Goal: Obtain resource: Obtain resource

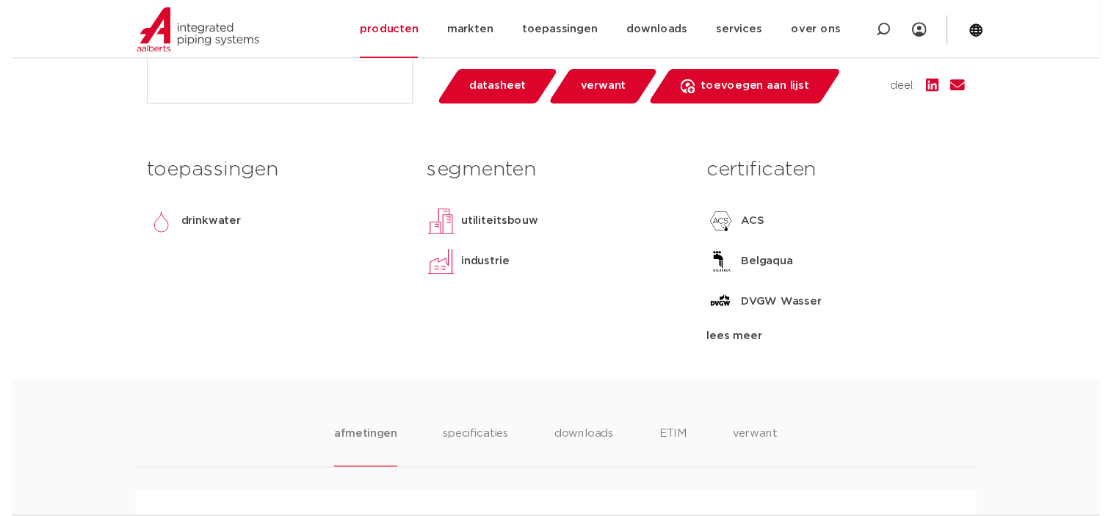
scroll to position [588, 0]
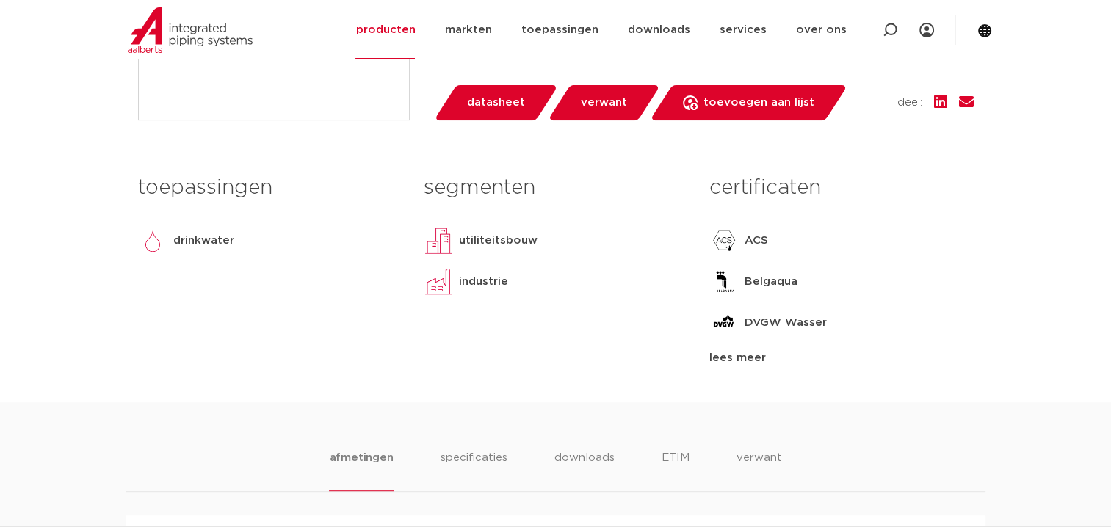
click at [488, 109] on span "datasheet" at bounding box center [496, 103] width 58 height 24
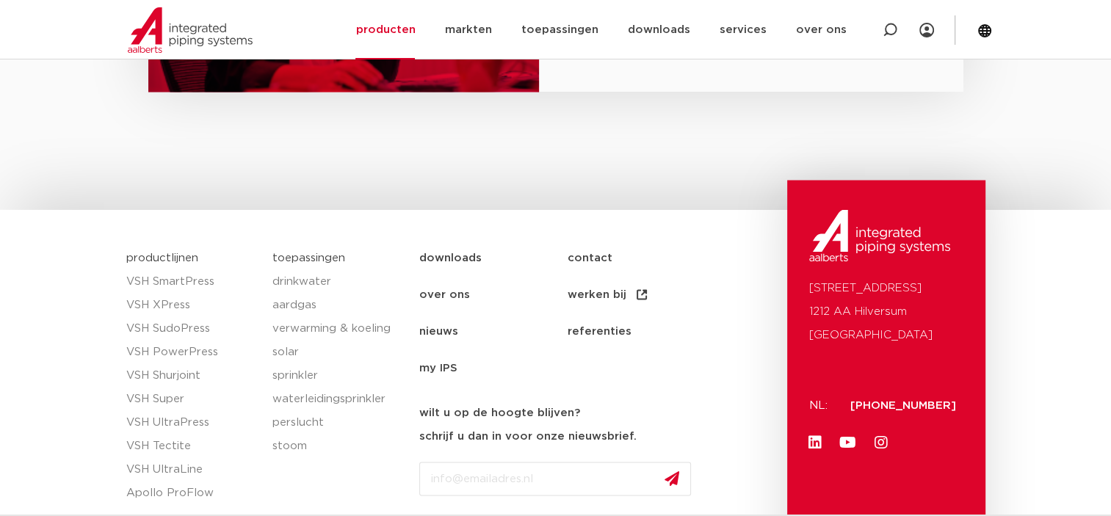
scroll to position [2497, 0]
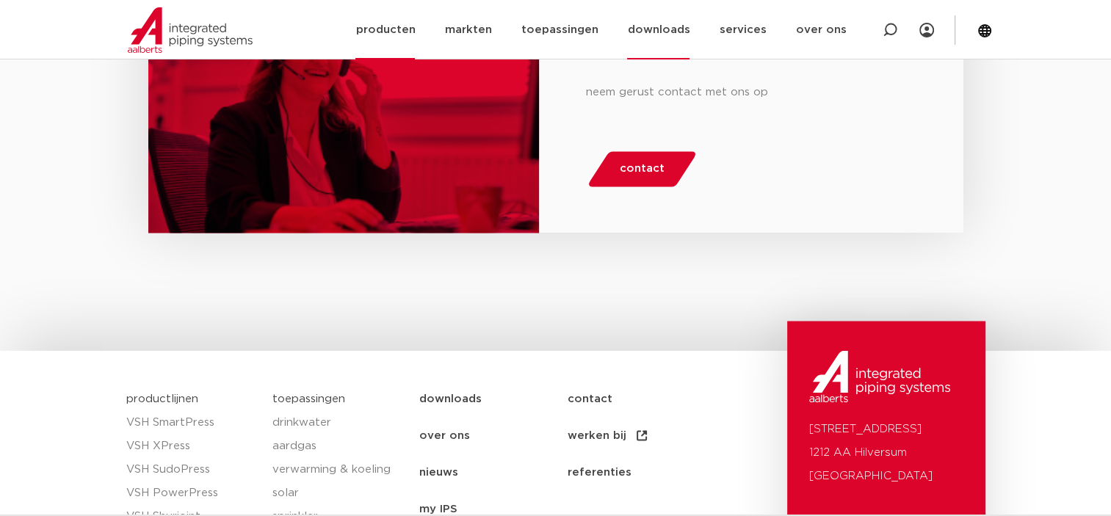
click at [661, 24] on link "downloads" at bounding box center [658, 29] width 62 height 59
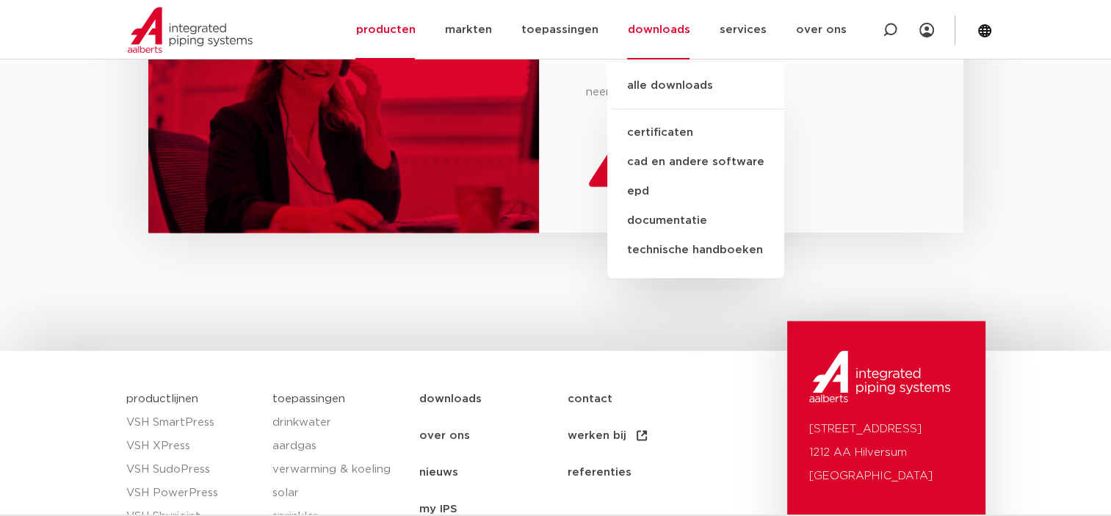
click at [1022, 178] on div "heb je vragen? neem gerust contact met ons op contact" at bounding box center [555, 113] width 1111 height 476
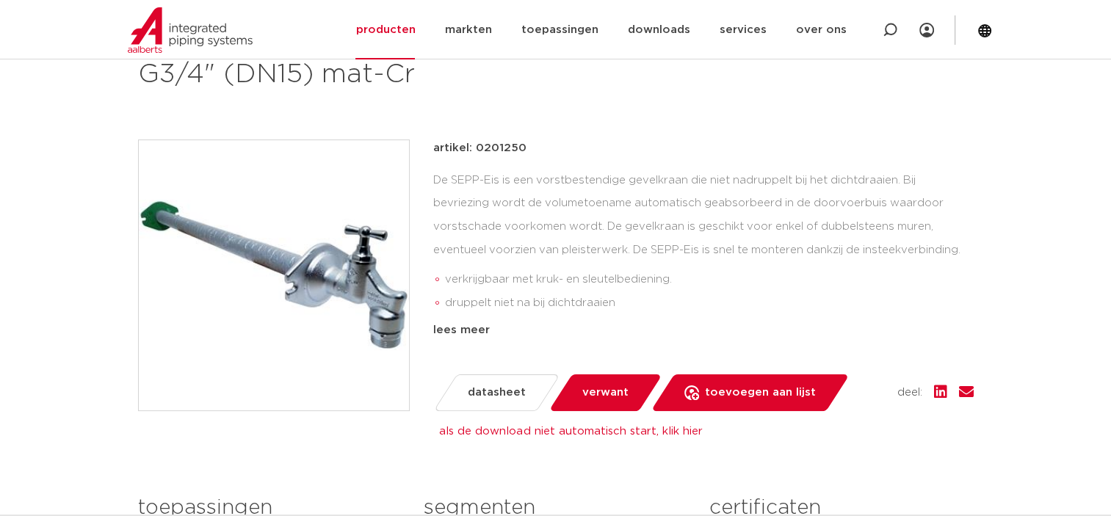
scroll to position [294, 0]
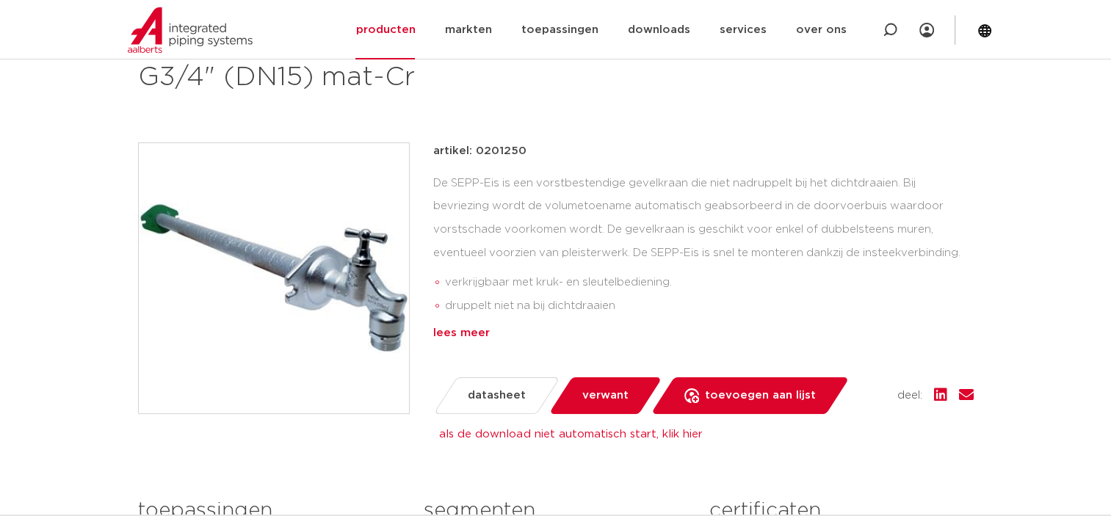
click at [464, 333] on div "lees meer" at bounding box center [703, 334] width 541 height 18
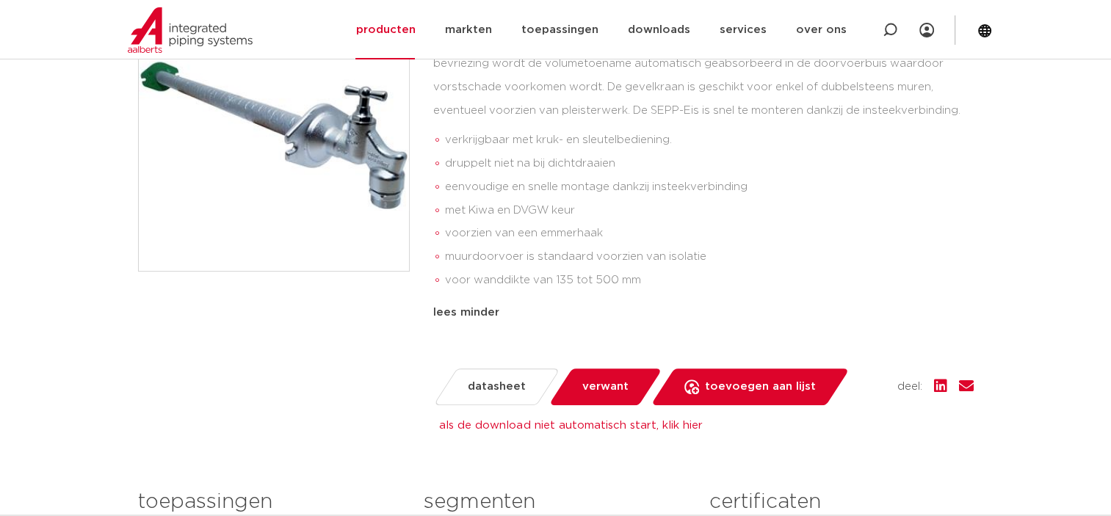
scroll to position [514, 0]
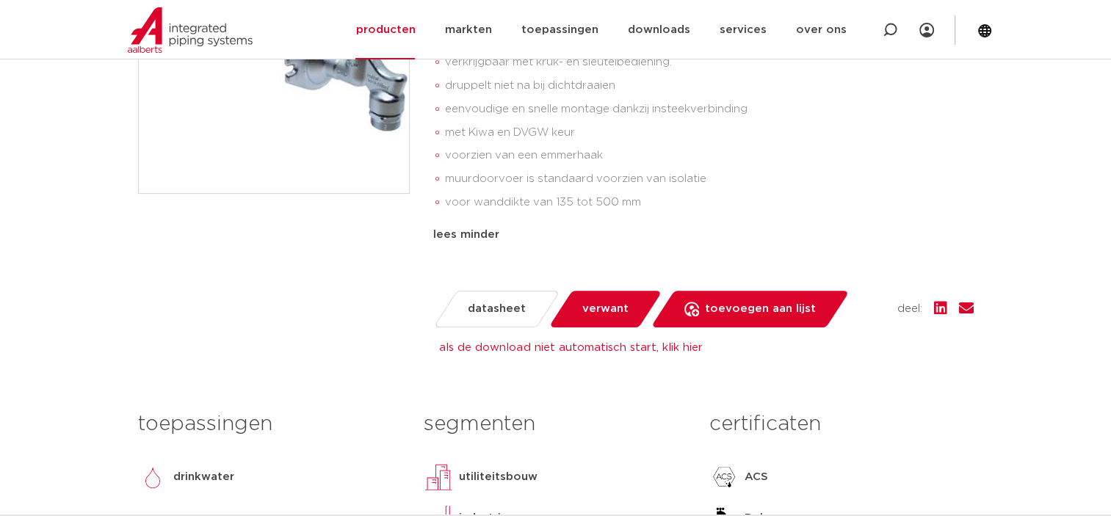
click at [588, 312] on span "verwant" at bounding box center [605, 309] width 46 height 24
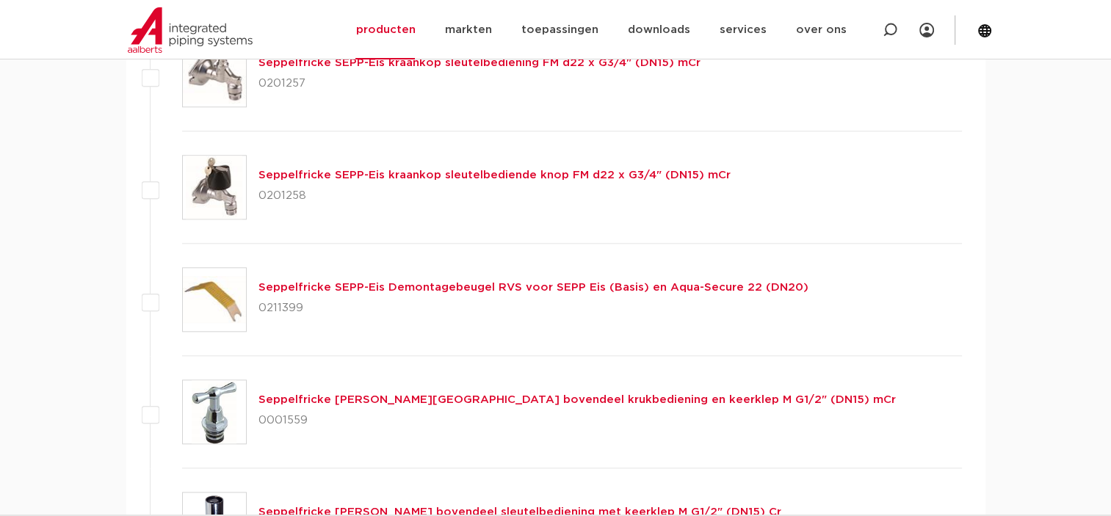
scroll to position [1446, 0]
click at [288, 396] on link "Seppelfricke [PERSON_NAME][GEOGRAPHIC_DATA] bovendeel krukbediening en keerklep…" at bounding box center [578, 400] width 638 height 11
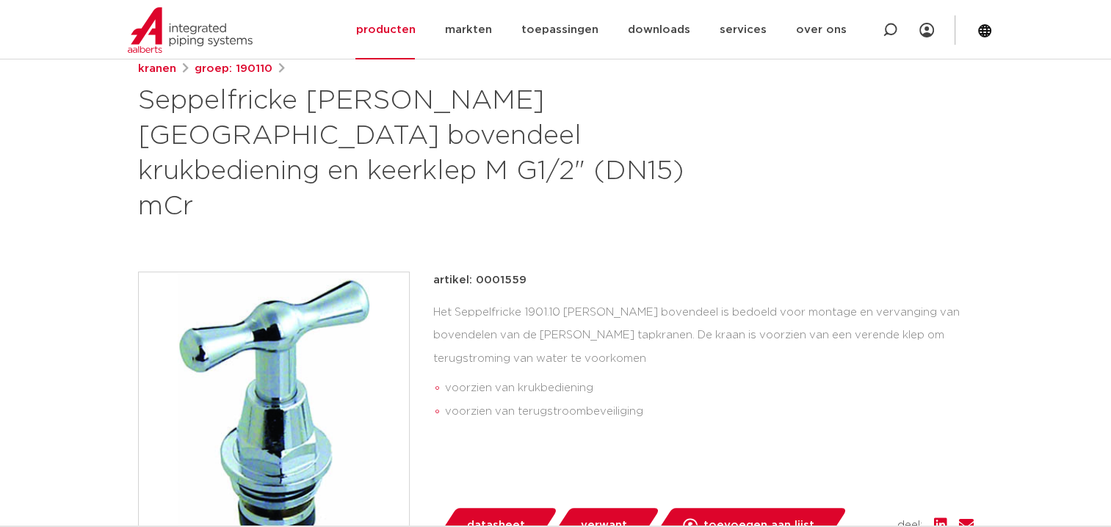
scroll to position [147, 0]
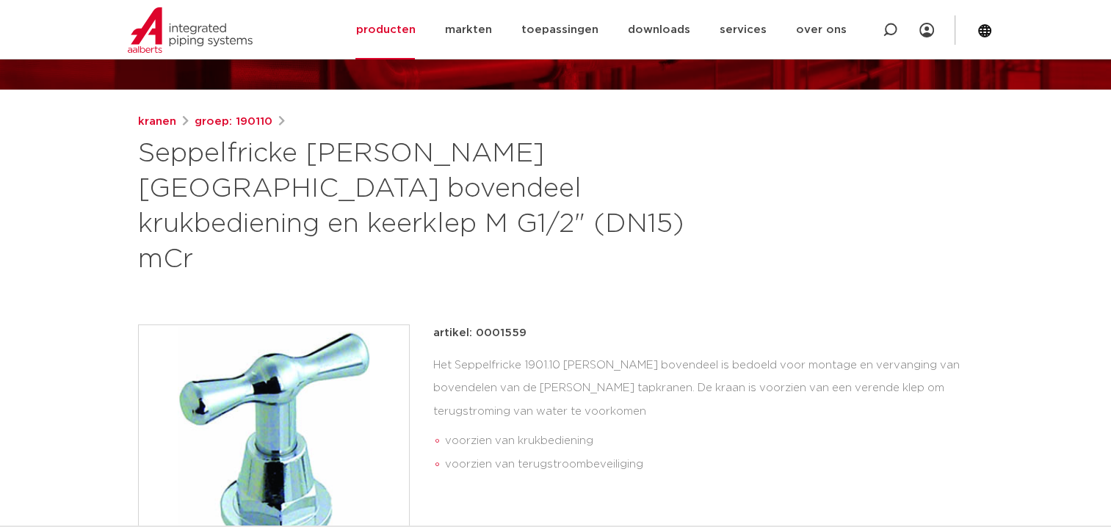
drag, startPoint x: 473, startPoint y: 295, endPoint x: 520, endPoint y: 291, distance: 47.2
click at [520, 325] on p "artikel: 0001559" at bounding box center [479, 334] width 93 height 18
drag, startPoint x: 520, startPoint y: 291, endPoint x: 508, endPoint y: 303, distance: 17.1
copy p "0001559"
